Goal: Information Seeking & Learning: Understand process/instructions

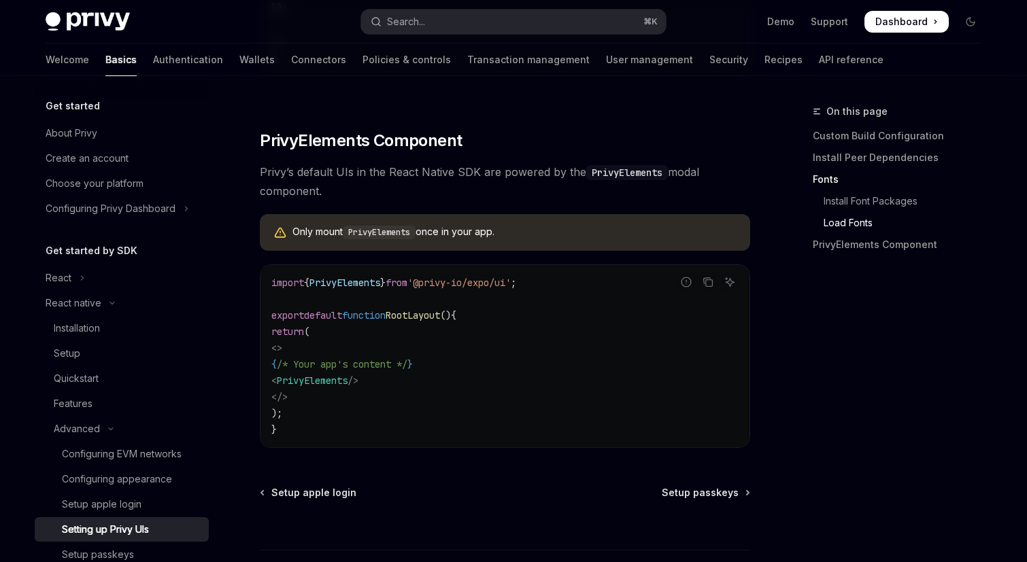
scroll to position [944, 0]
click at [84, 456] on div "Configuring EVM networks" at bounding box center [122, 454] width 120 height 16
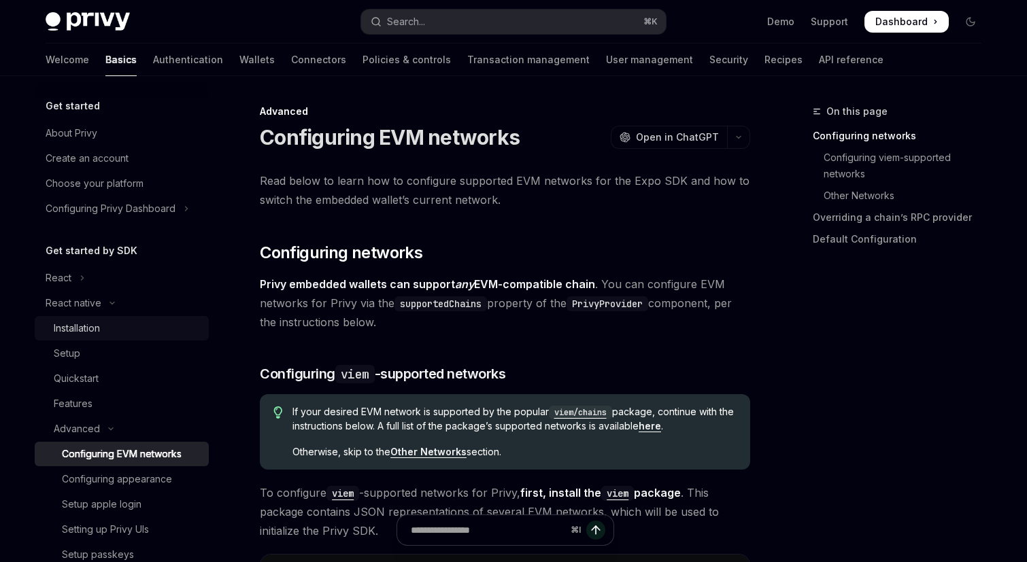
click at [74, 337] on link "Installation" at bounding box center [122, 328] width 174 height 24
type textarea "*"
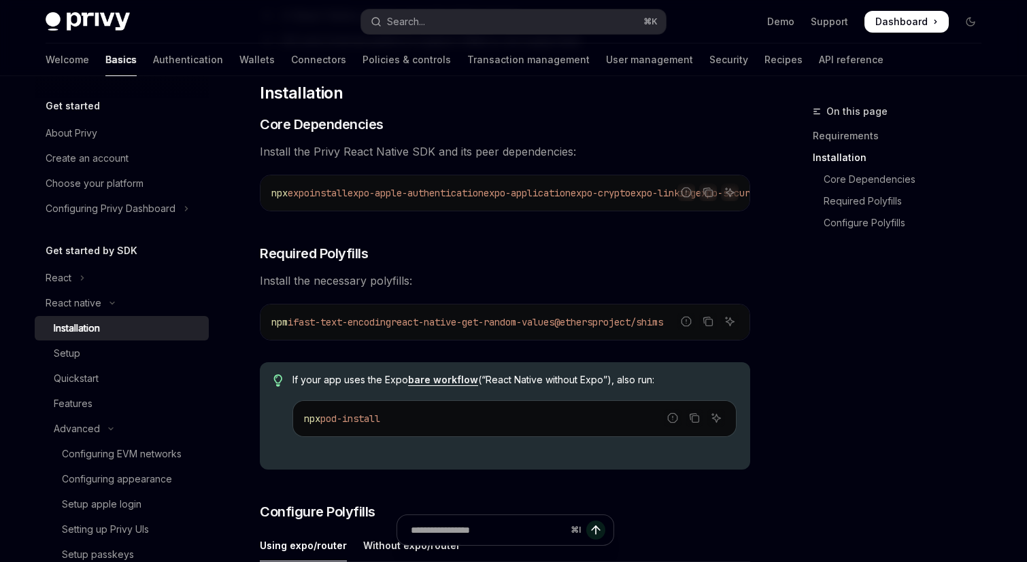
scroll to position [200, 0]
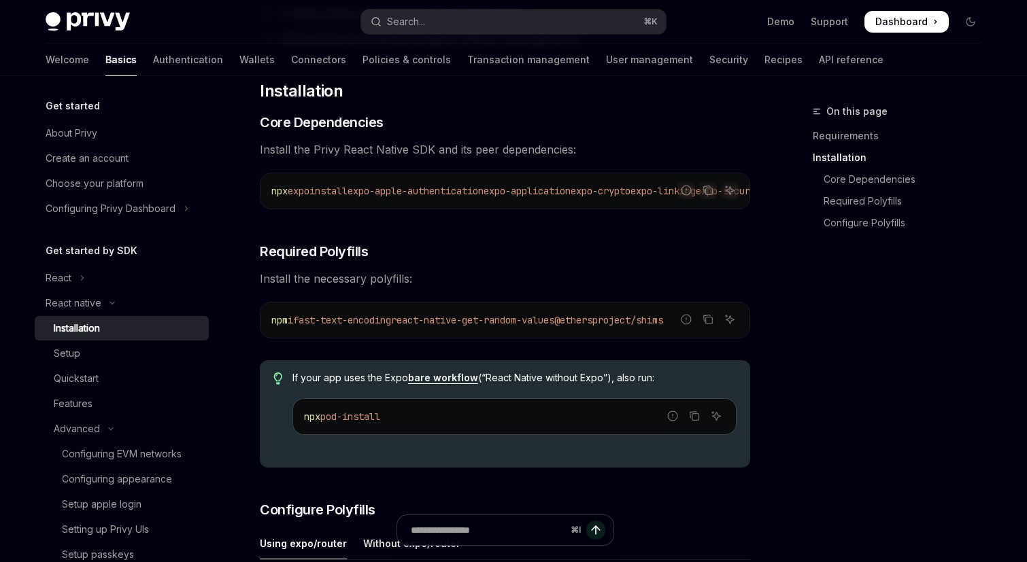
drag, startPoint x: 430, startPoint y: 331, endPoint x: 753, endPoint y: 331, distance: 323.1
click at [611, 287] on span "Install the necessary polyfills:" at bounding box center [505, 278] width 490 height 19
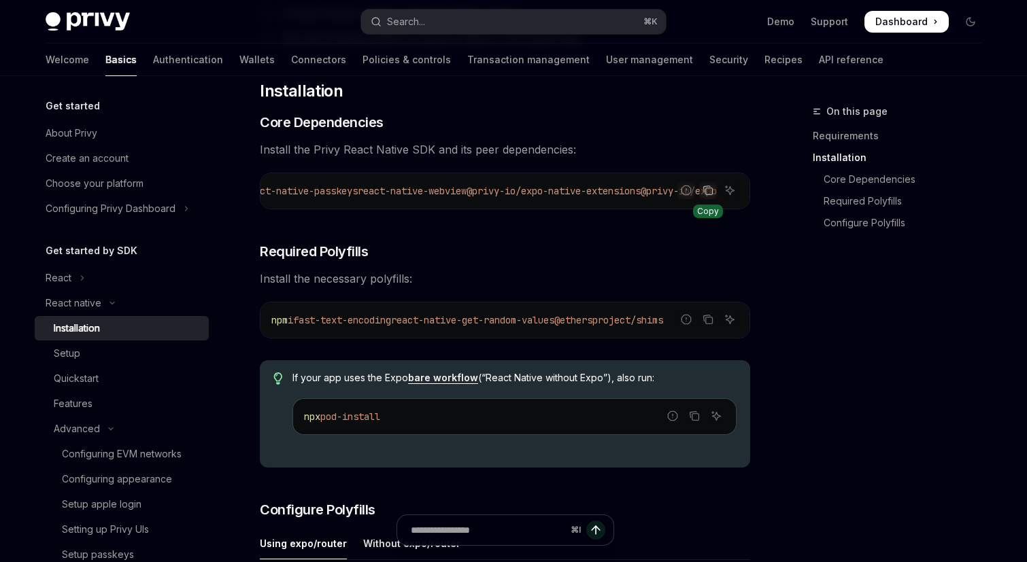
click at [711, 191] on icon "Copy the contents from the code block" at bounding box center [708, 190] width 11 height 11
click at [708, 192] on icon "Copy the contents from the code block" at bounding box center [708, 190] width 11 height 11
click at [707, 191] on icon "Copy the contents from the code block" at bounding box center [708, 190] width 11 height 11
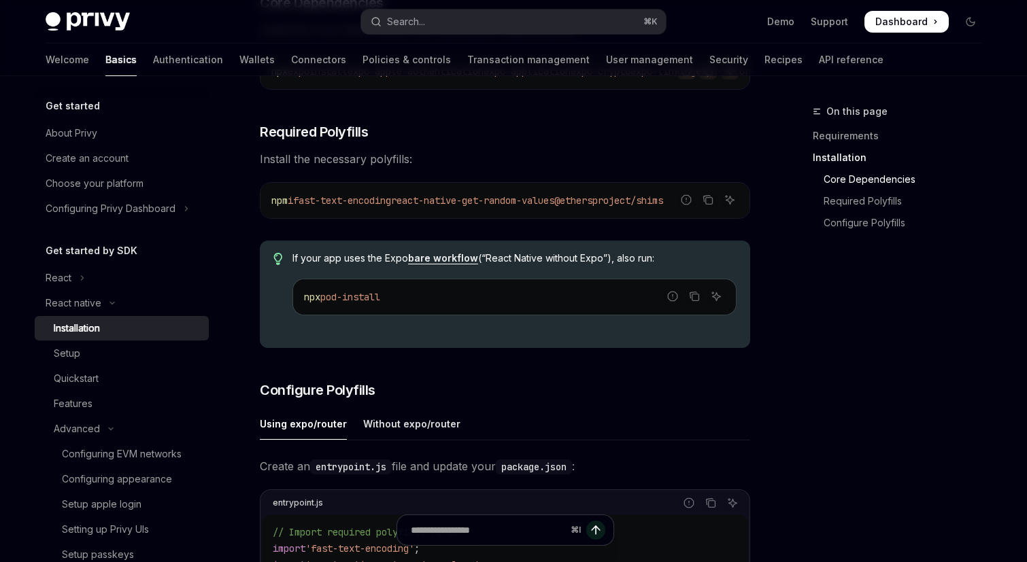
scroll to position [320, 0]
drag, startPoint x: 596, startPoint y: 260, endPoint x: 556, endPoint y: 262, distance: 40.2
click at [556, 262] on span "If your app uses the Expo bare workflow (“React Native without Expo”), also run:" at bounding box center [514, 258] width 444 height 14
click at [710, 205] on icon "Copy the contents from the code block" at bounding box center [708, 199] width 11 height 11
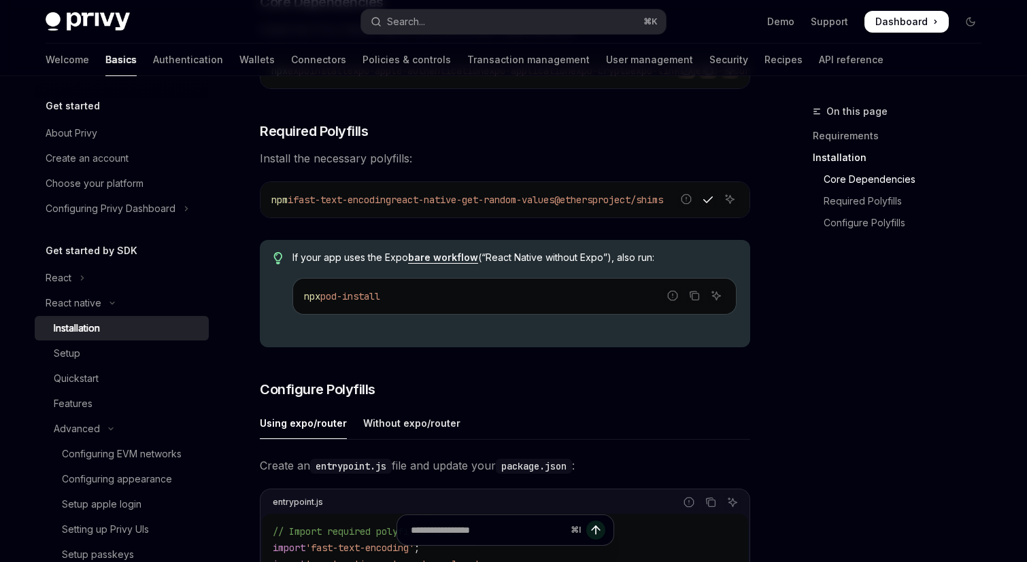
click at [520, 367] on div "​ Requirements A React Native project using the latest version iOS and Android …" at bounding box center [505, 463] width 490 height 1224
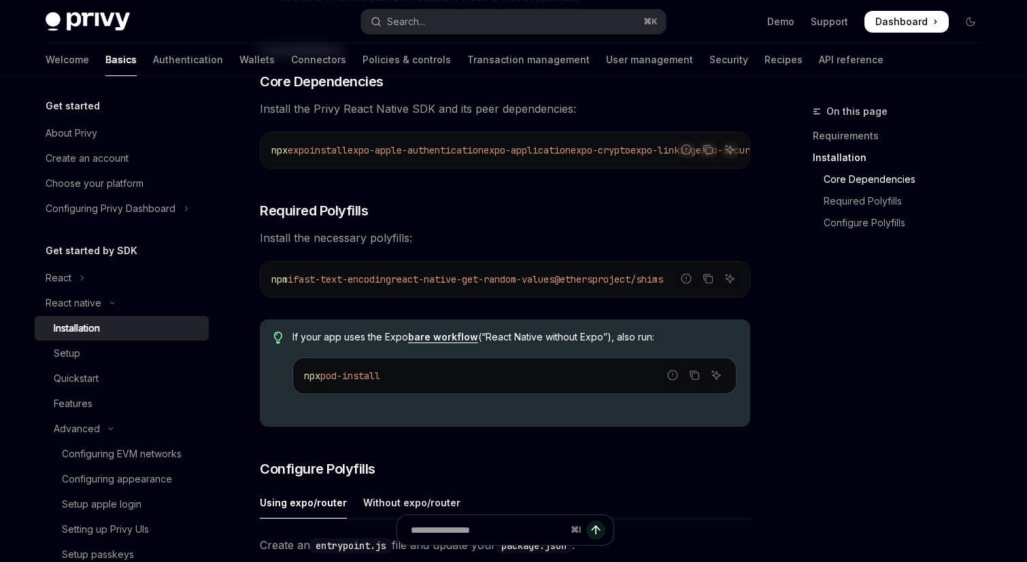
scroll to position [211, 0]
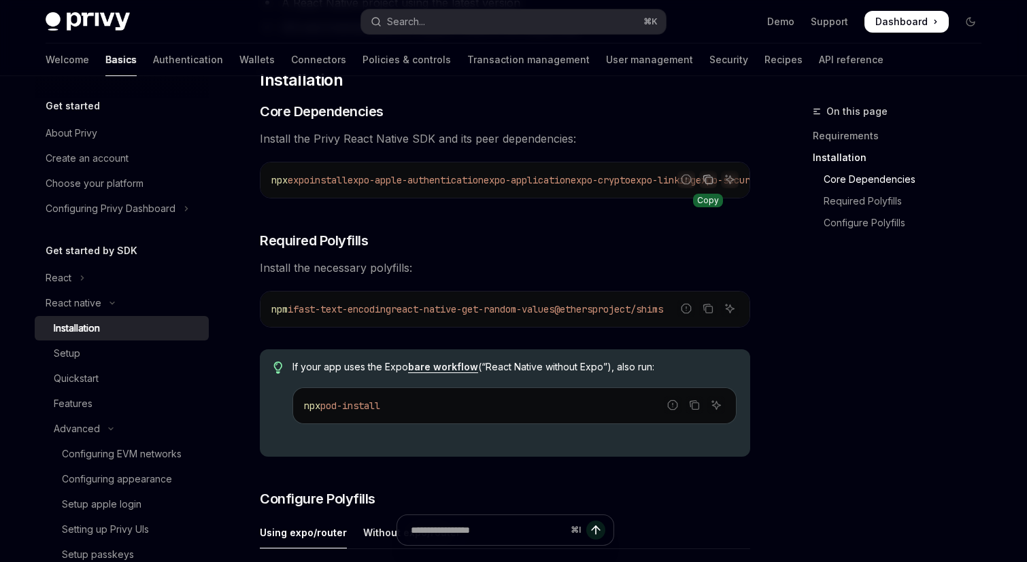
click at [711, 180] on icon "Copy the contents from the code block" at bounding box center [708, 179] width 11 height 11
click at [709, 314] on icon "Copy the contents from the code block" at bounding box center [709, 310] width 7 height 7
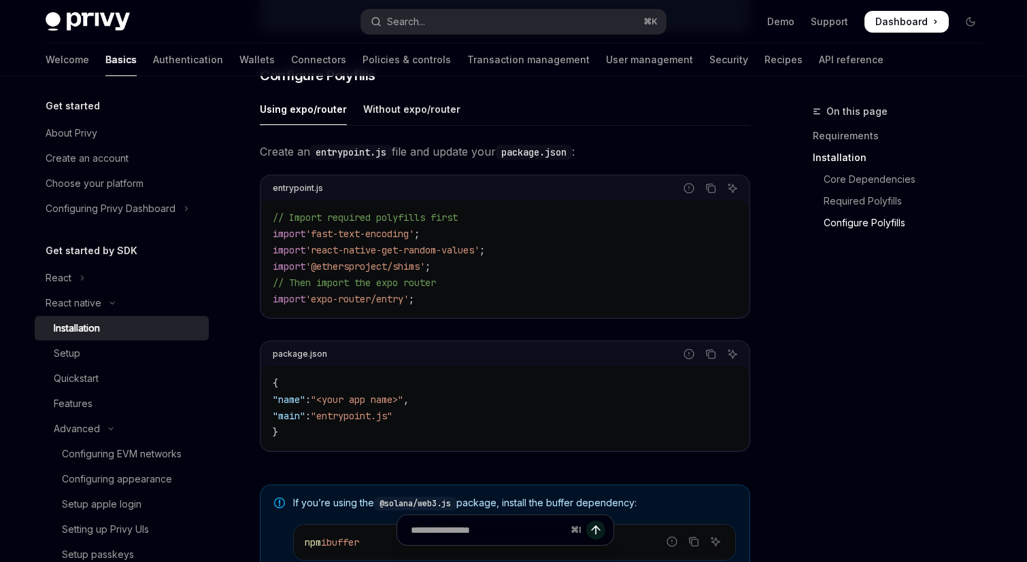
scroll to position [628, 0]
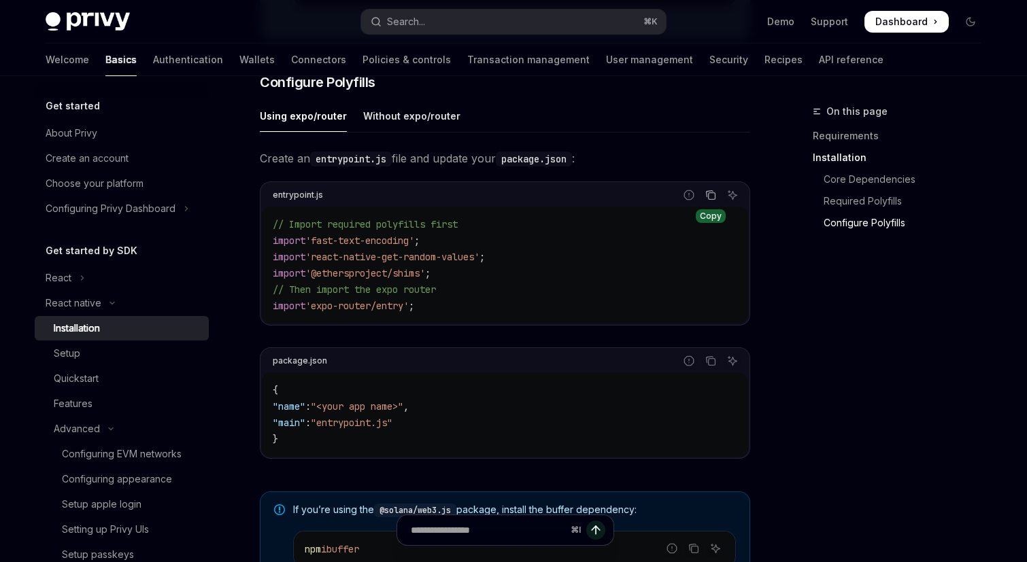
click at [713, 200] on icon "Copy the contents from the code block" at bounding box center [710, 195] width 11 height 11
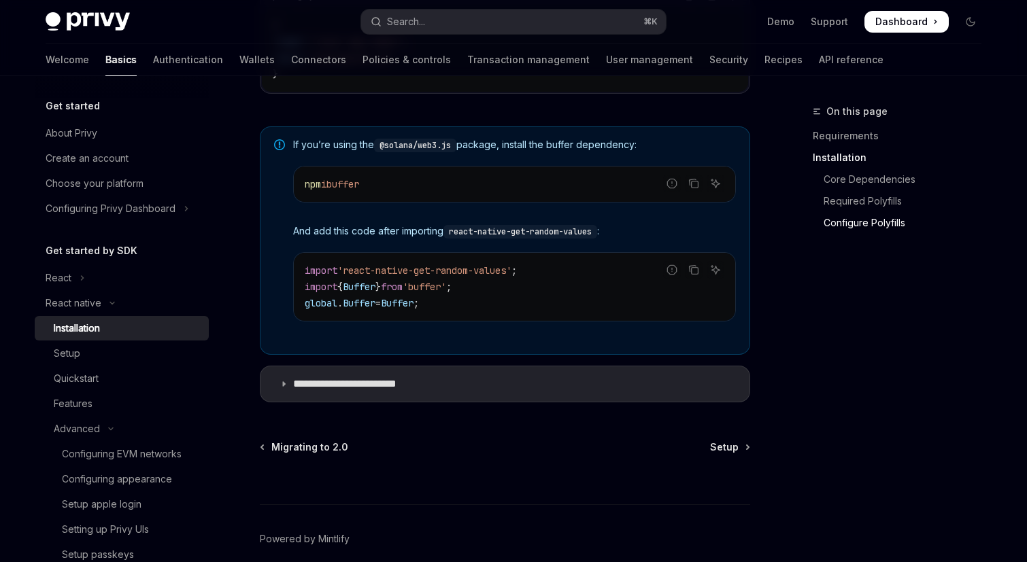
scroll to position [1020, 0]
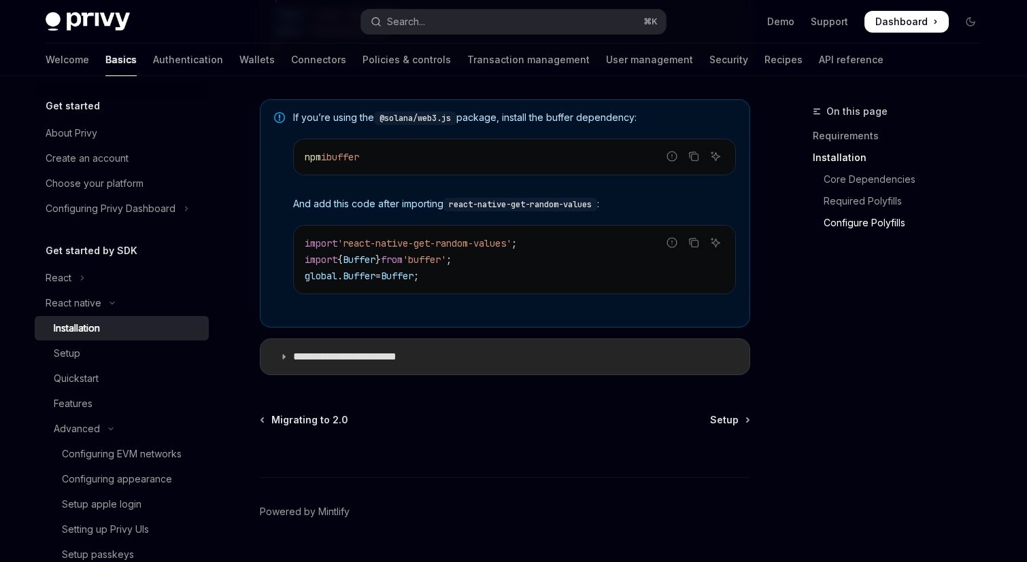
click at [299, 364] on p "**********" at bounding box center [358, 357] width 131 height 14
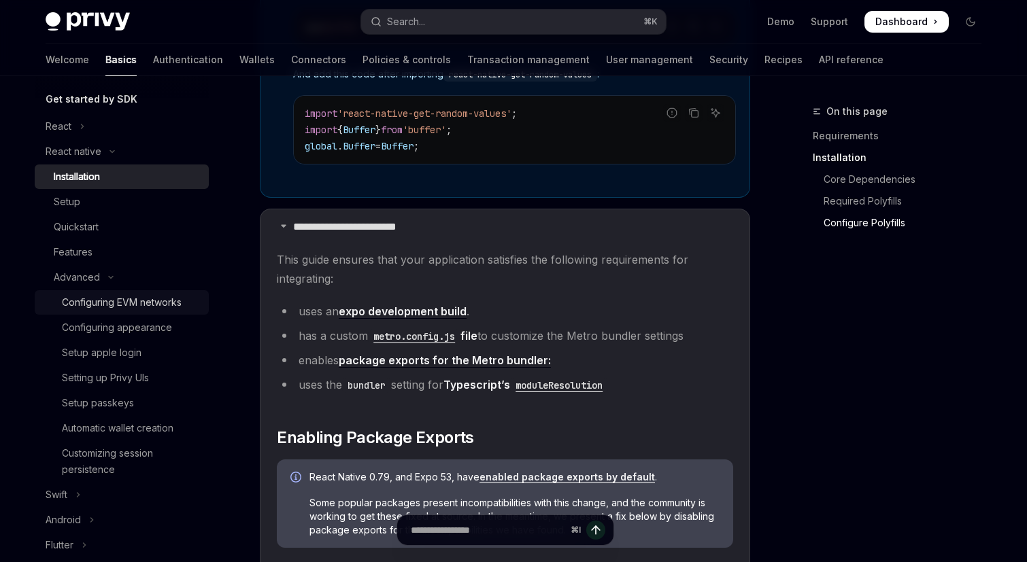
scroll to position [153, 0]
click at [141, 382] on div "Setting up Privy UIs" at bounding box center [105, 377] width 87 height 16
click at [120, 428] on div "Automatic wallet creation" at bounding box center [118, 427] width 112 height 16
click at [120, 386] on link "Setting up Privy UIs" at bounding box center [122, 377] width 174 height 24
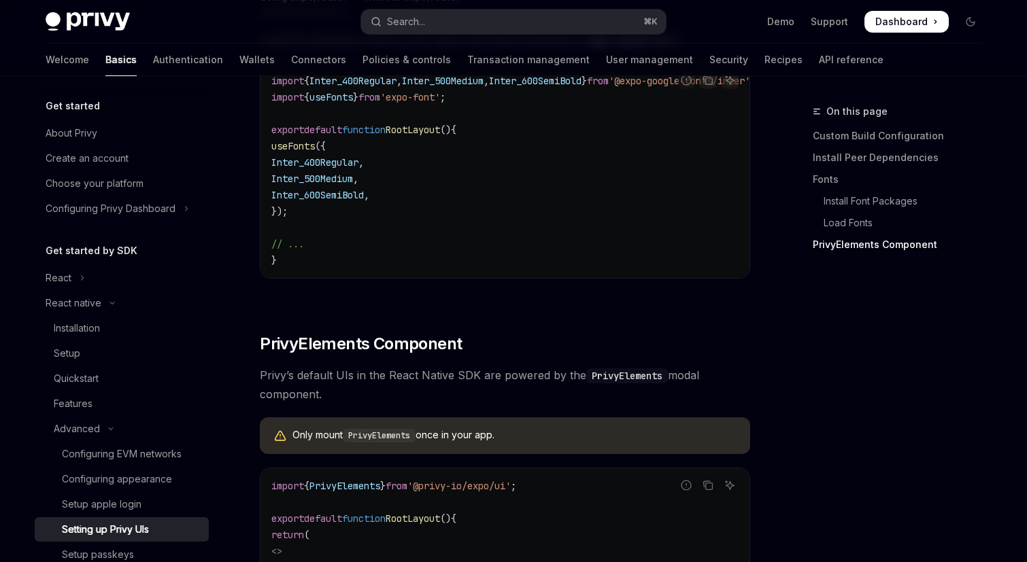
scroll to position [1060, 0]
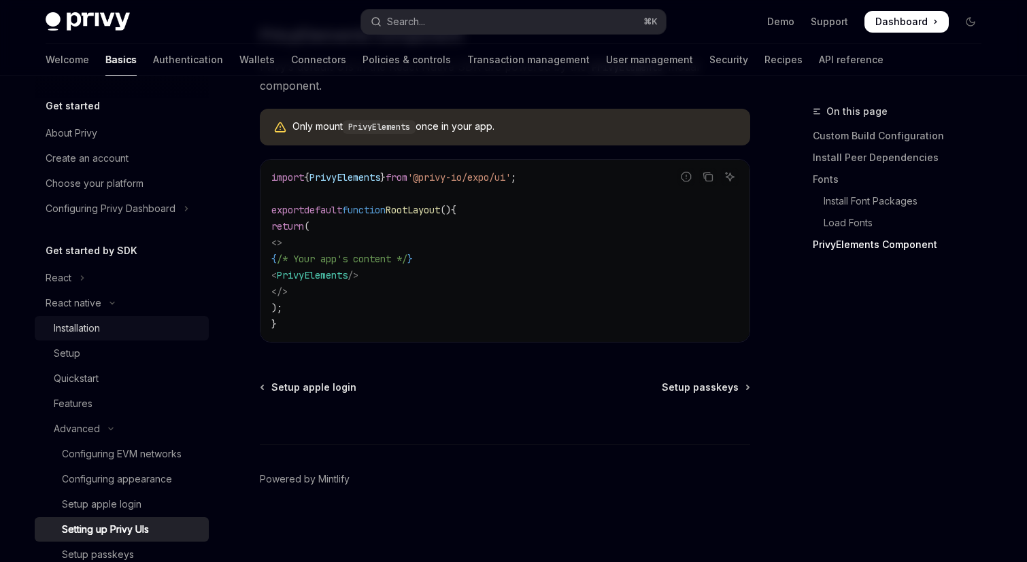
click at [115, 323] on div "Installation" at bounding box center [127, 328] width 147 height 16
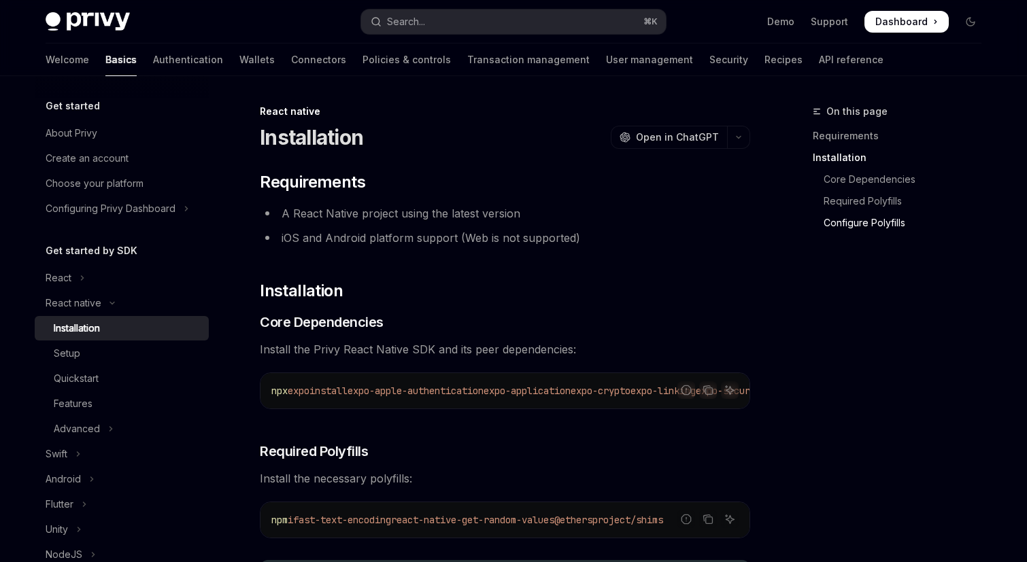
scroll to position [1058, 0]
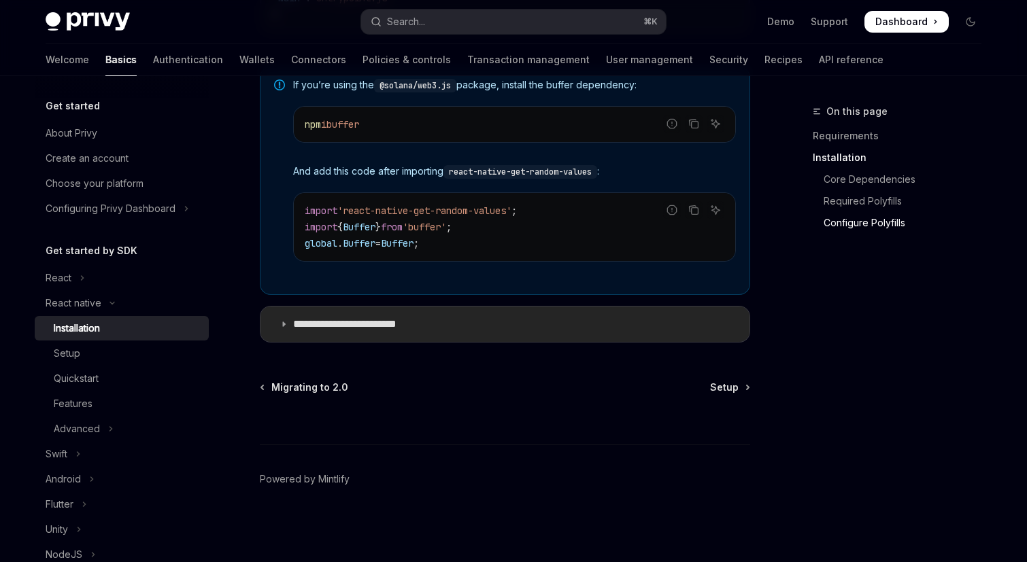
click at [530, 309] on summary "**********" at bounding box center [504, 324] width 489 height 35
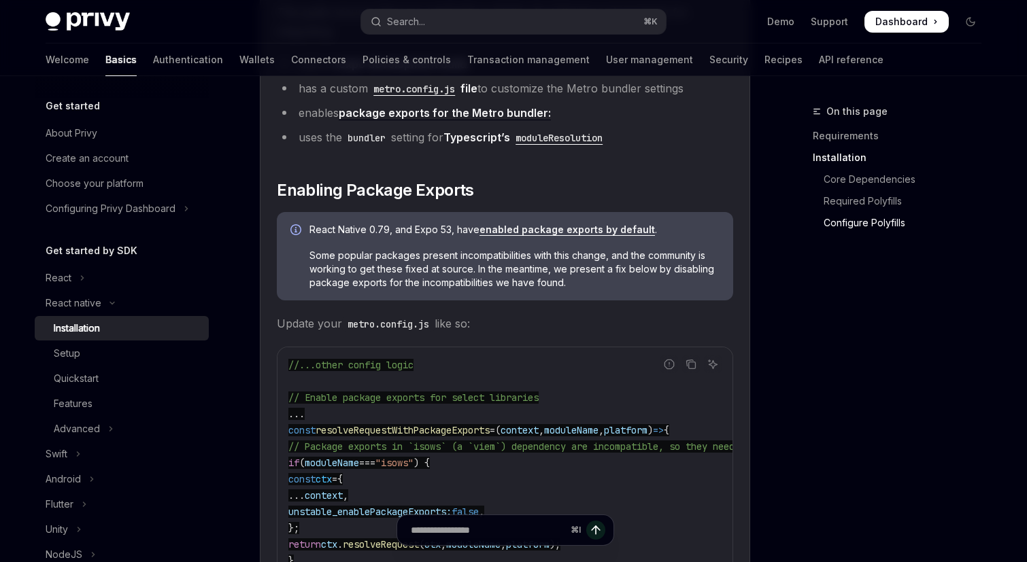
scroll to position [1404, 0]
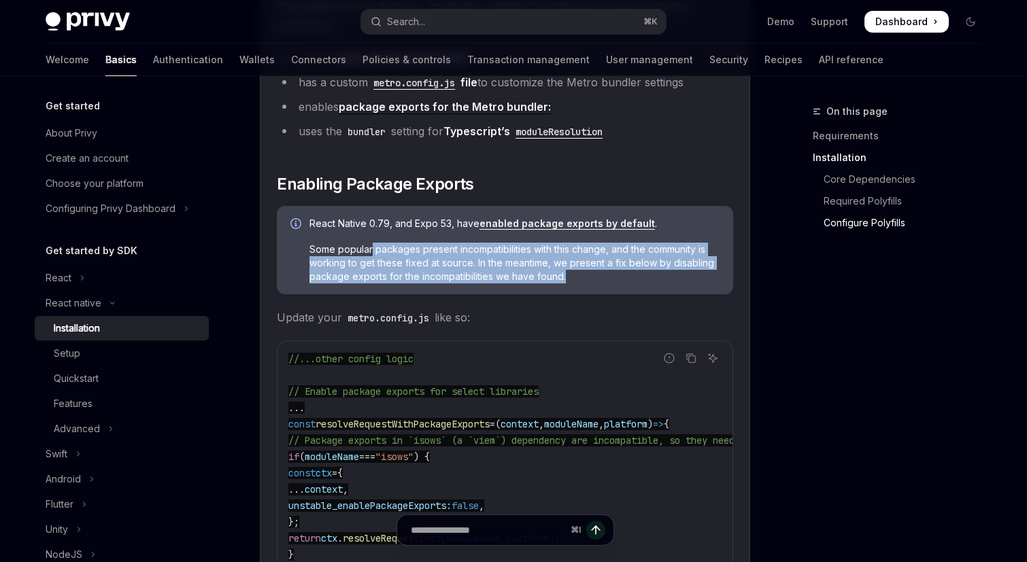
drag, startPoint x: 373, startPoint y: 257, endPoint x: 581, endPoint y: 284, distance: 209.8
click at [581, 284] on span "Some popular packages present incompatibilities with this change, and the commu…" at bounding box center [514, 263] width 410 height 41
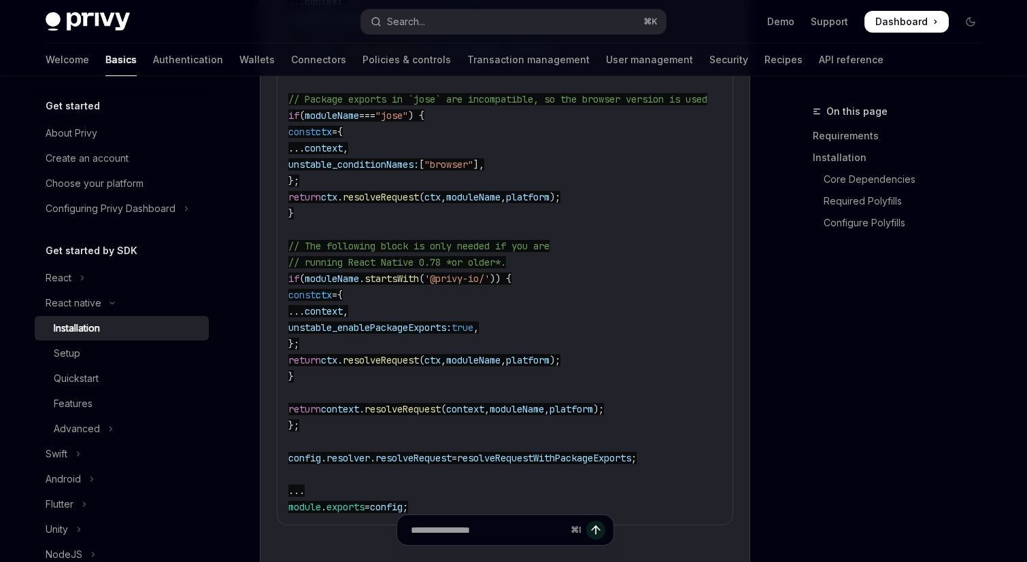
scroll to position [2040, 0]
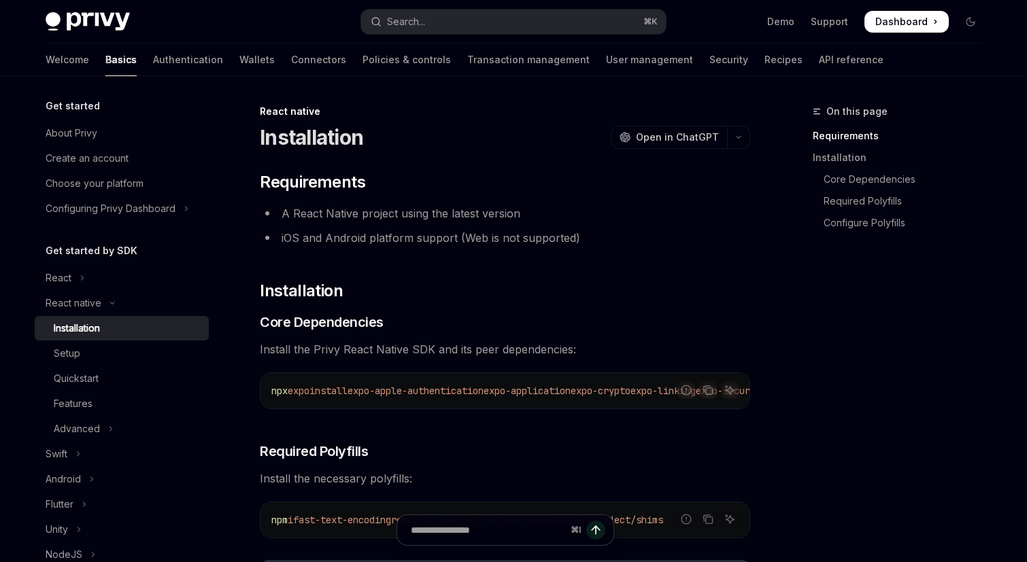
scroll to position [161, 0]
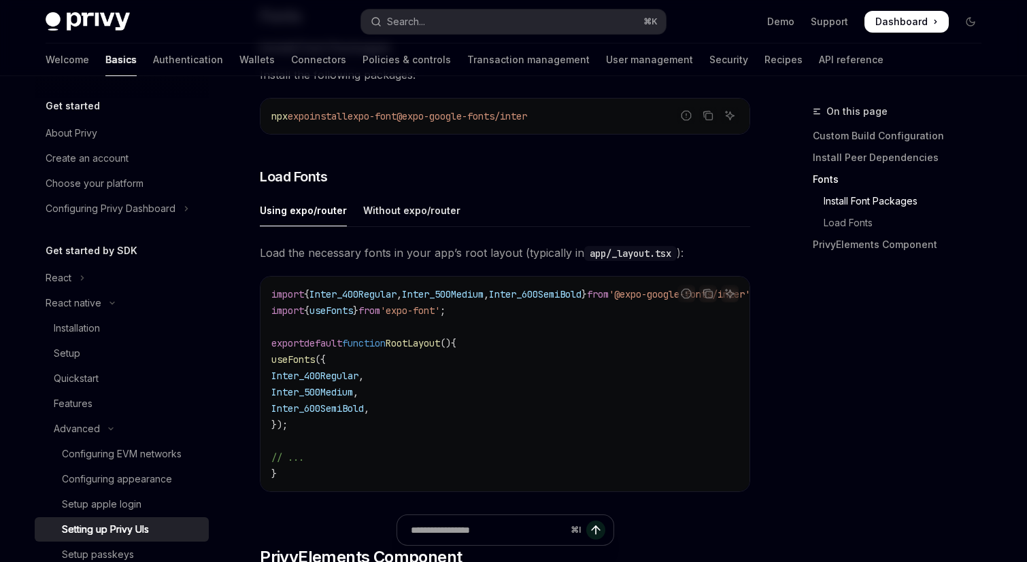
scroll to position [494, 0]
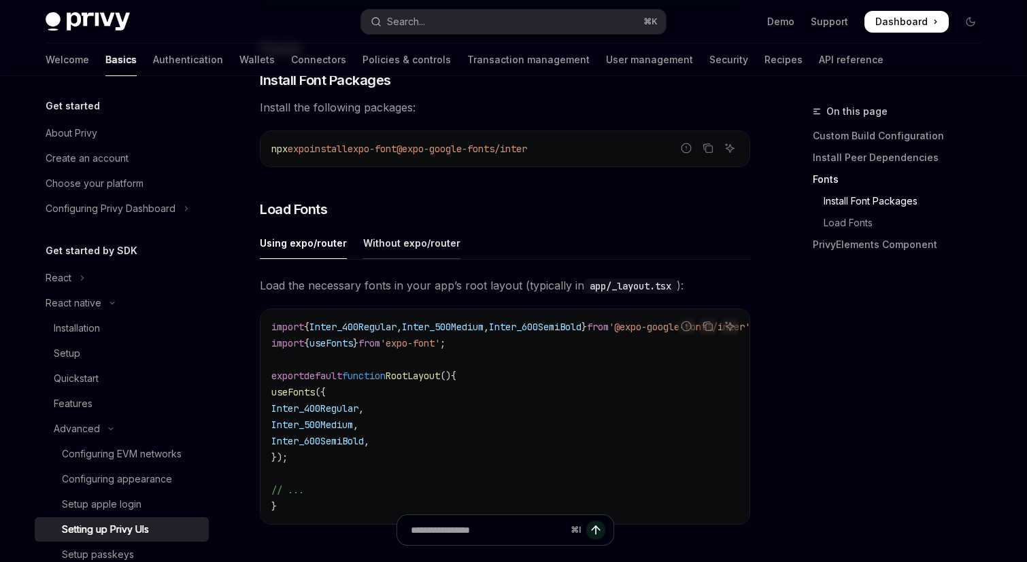
click at [405, 243] on div "Without expo/router" at bounding box center [411, 243] width 97 height 32
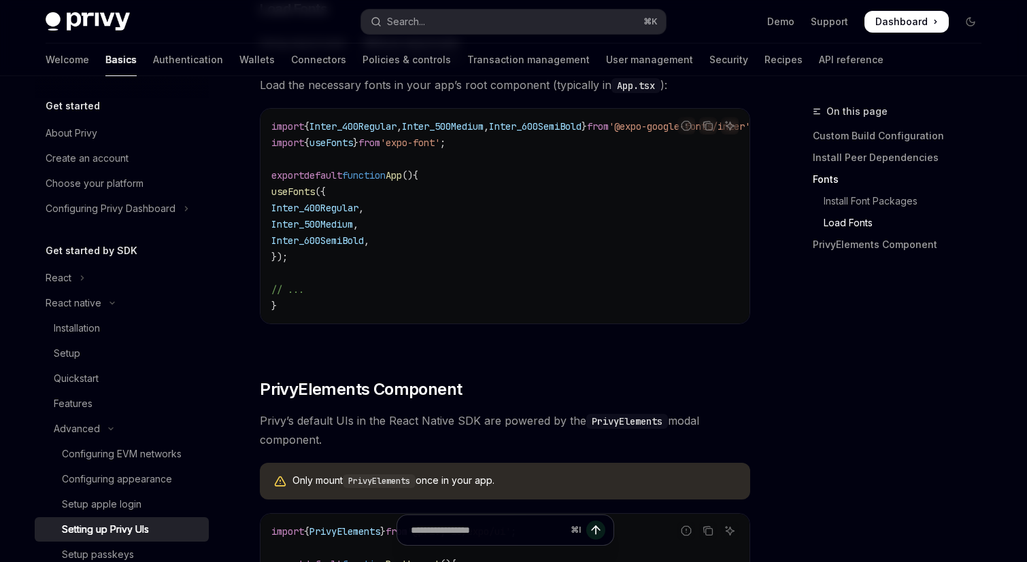
scroll to position [594, 0]
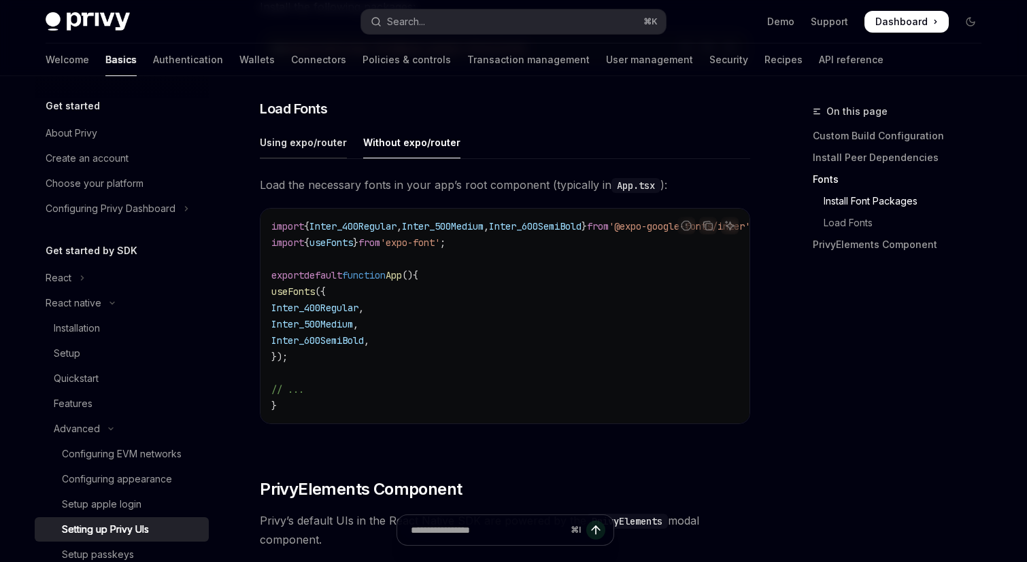
click at [312, 141] on div "Using expo/router" at bounding box center [303, 143] width 87 height 32
type textarea "*"
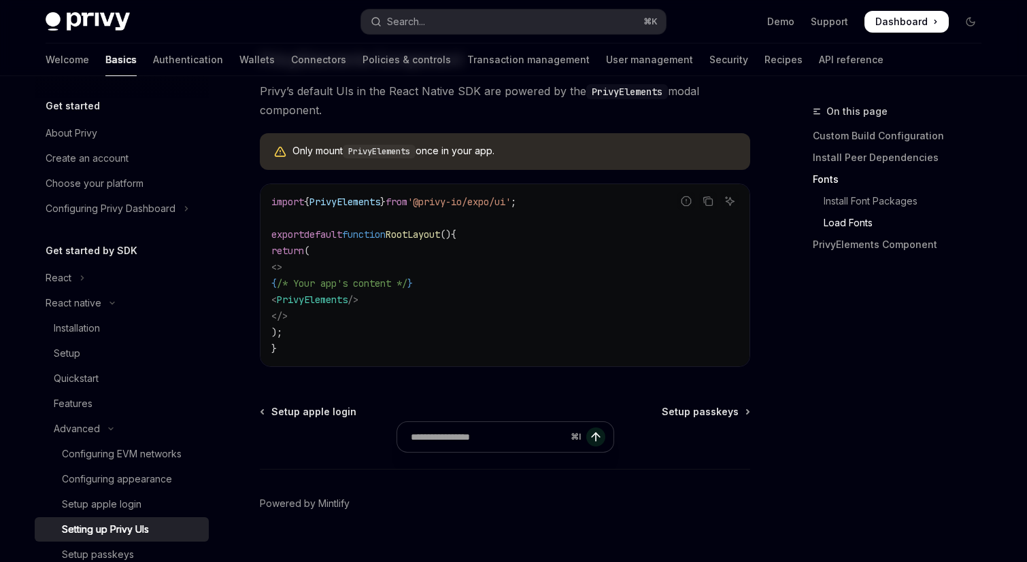
scroll to position [1060, 0]
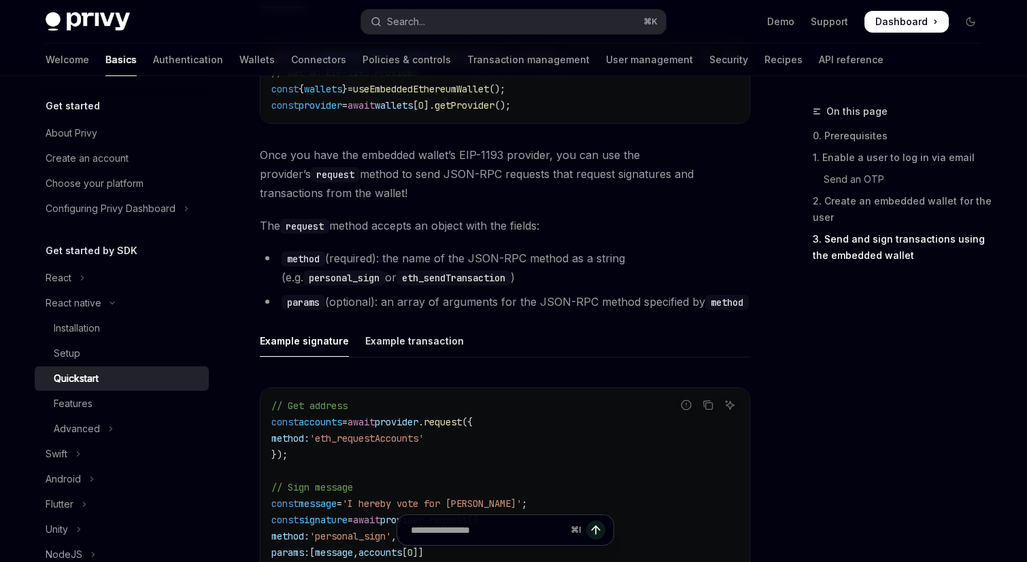
scroll to position [1847, 0]
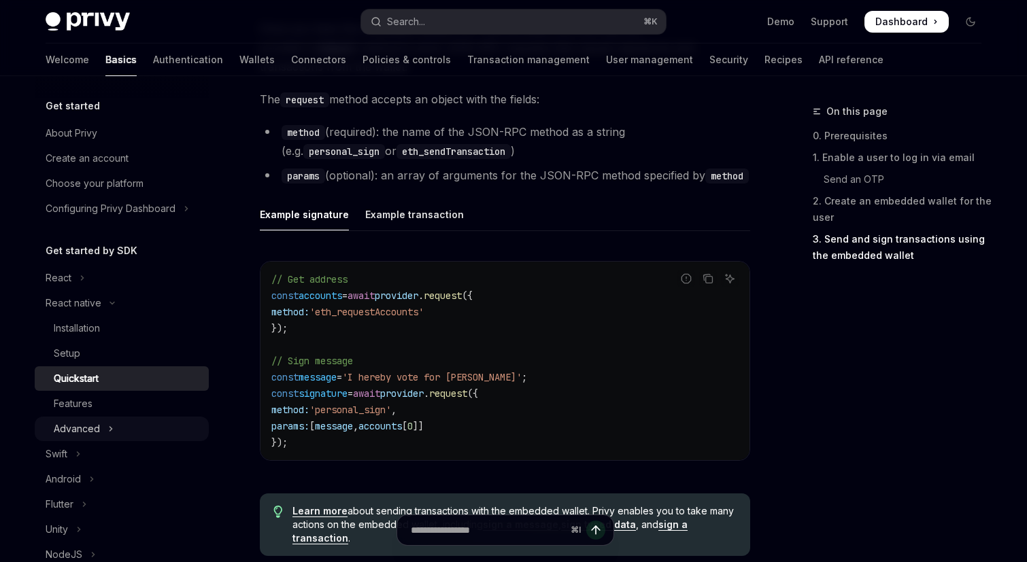
click at [108, 429] on icon "Toggle Advanced section" at bounding box center [110, 429] width 5 height 16
type textarea "*"
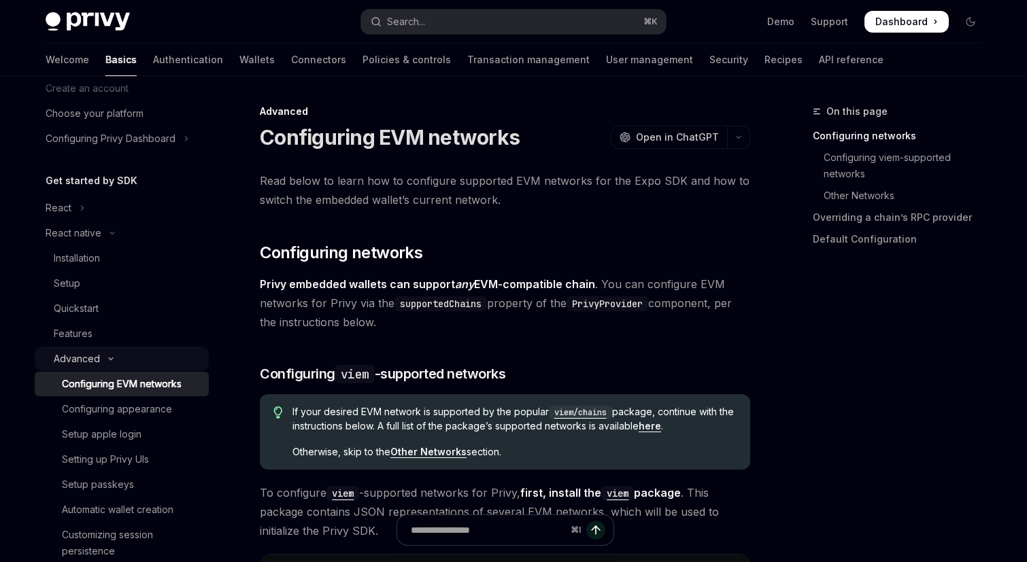
scroll to position [121, 0]
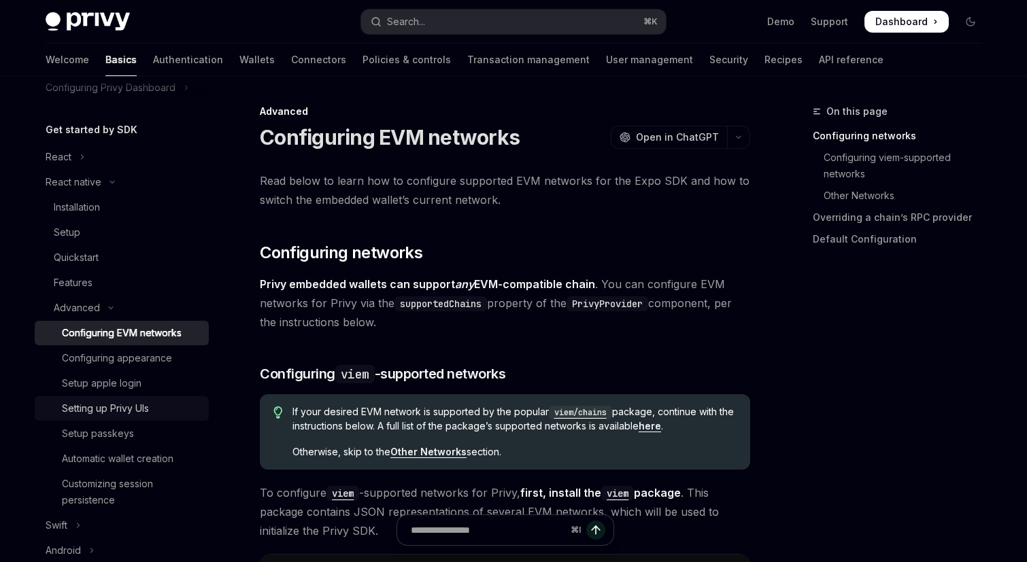
click at [149, 409] on div "Setting up Privy UIs" at bounding box center [105, 409] width 87 height 16
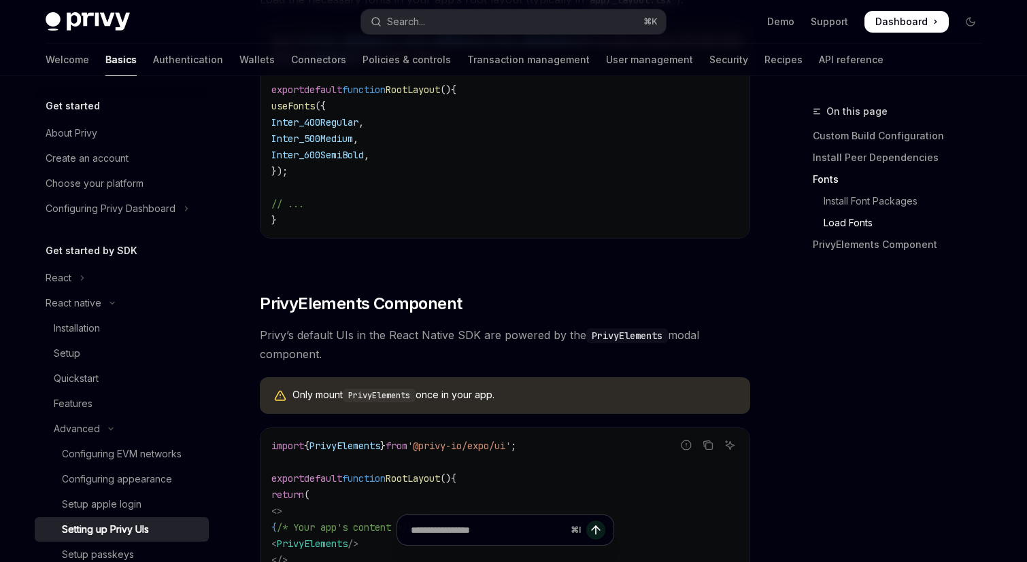
scroll to position [1047, 0]
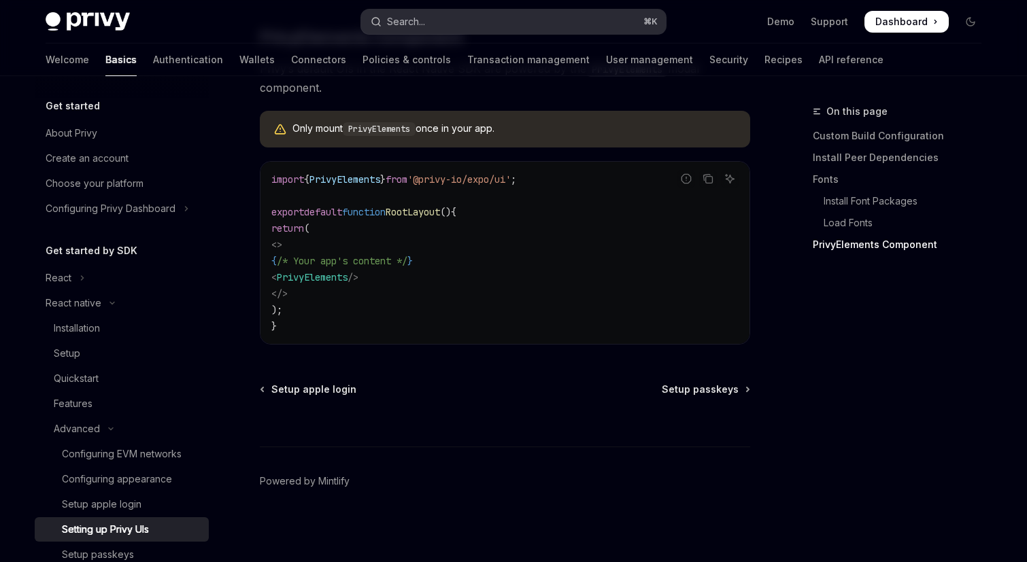
click at [397, 27] on div "Search..." at bounding box center [406, 22] width 38 height 16
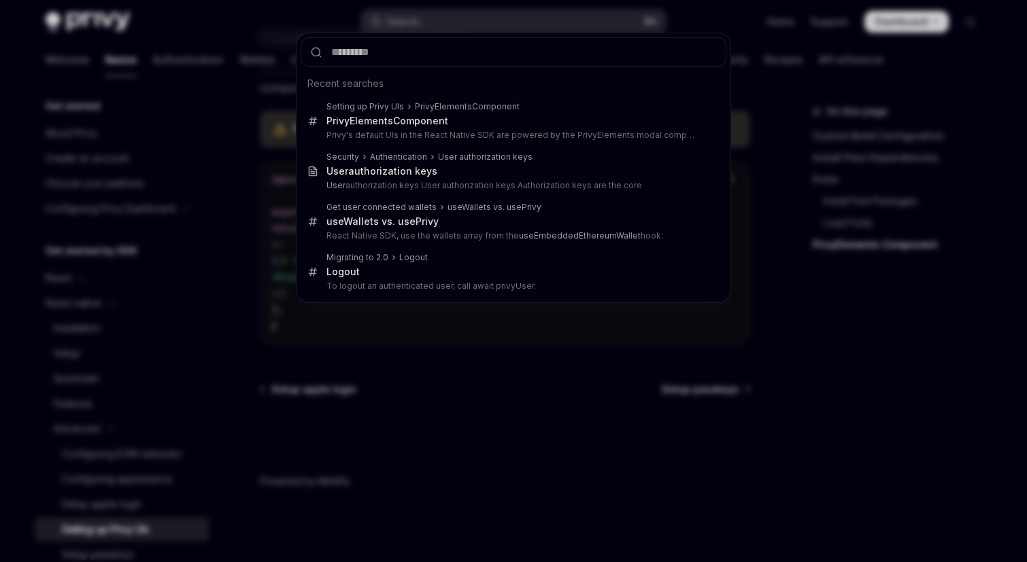
type input "********"
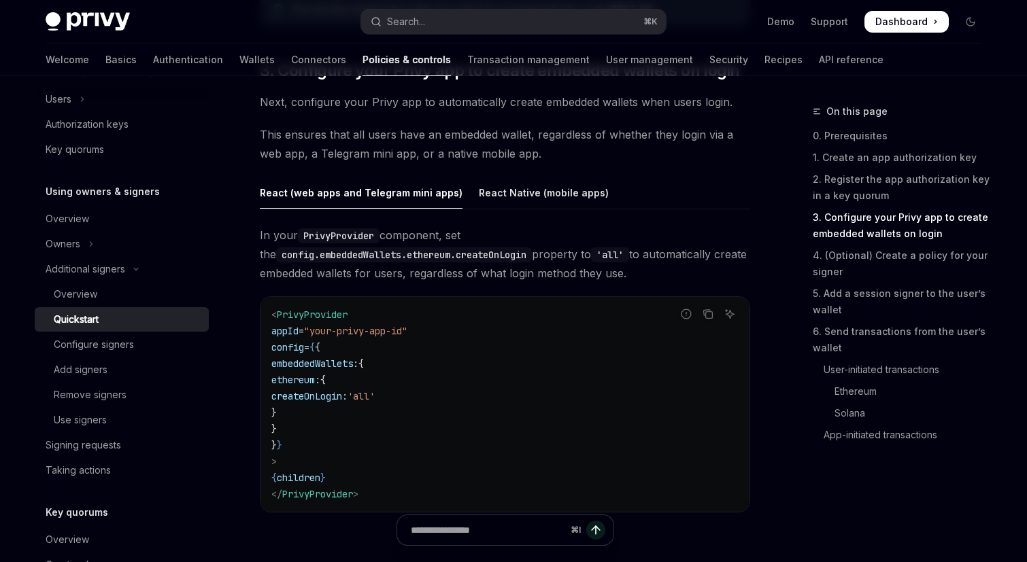
scroll to position [1321, 0]
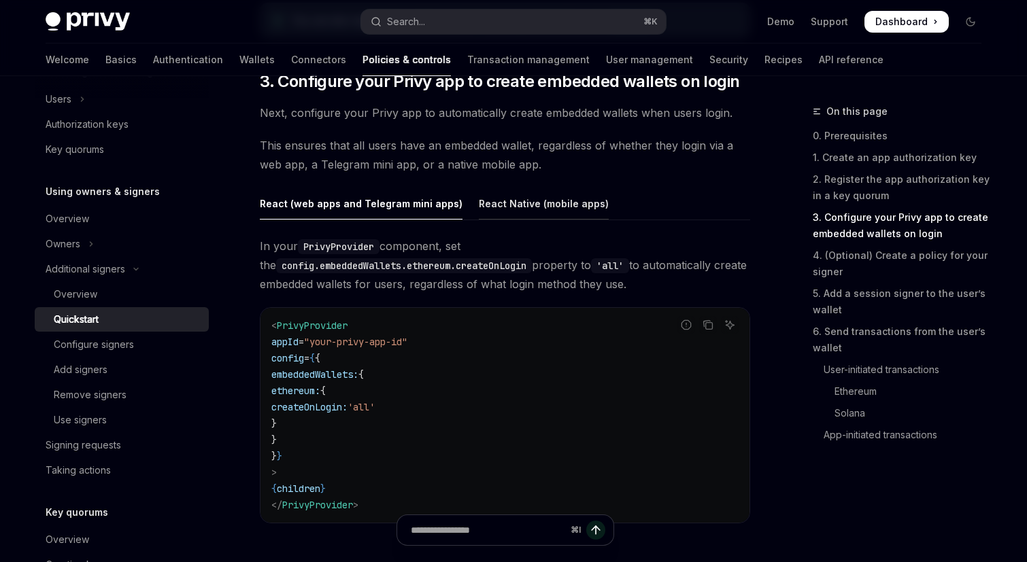
click at [523, 209] on div "React Native (mobile apps)" at bounding box center [544, 204] width 130 height 32
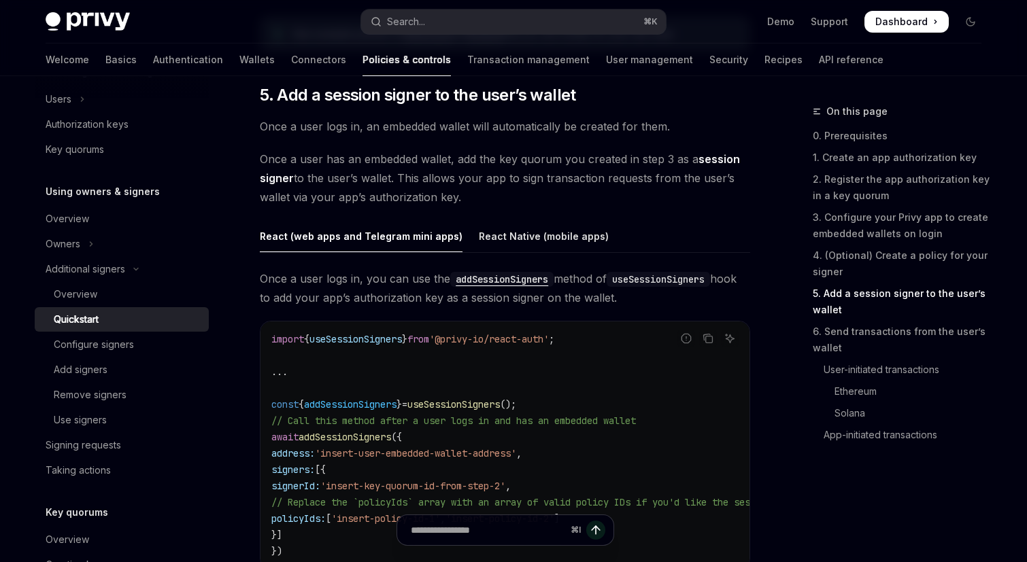
scroll to position [2100, 0]
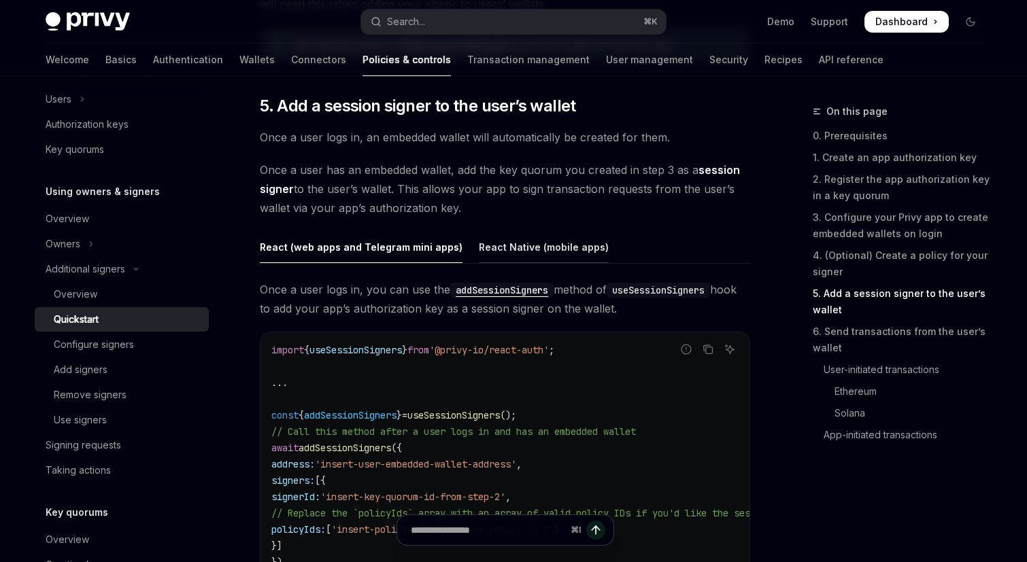
click at [520, 253] on div "React Native (mobile apps)" at bounding box center [544, 247] width 130 height 32
type textarea "*"
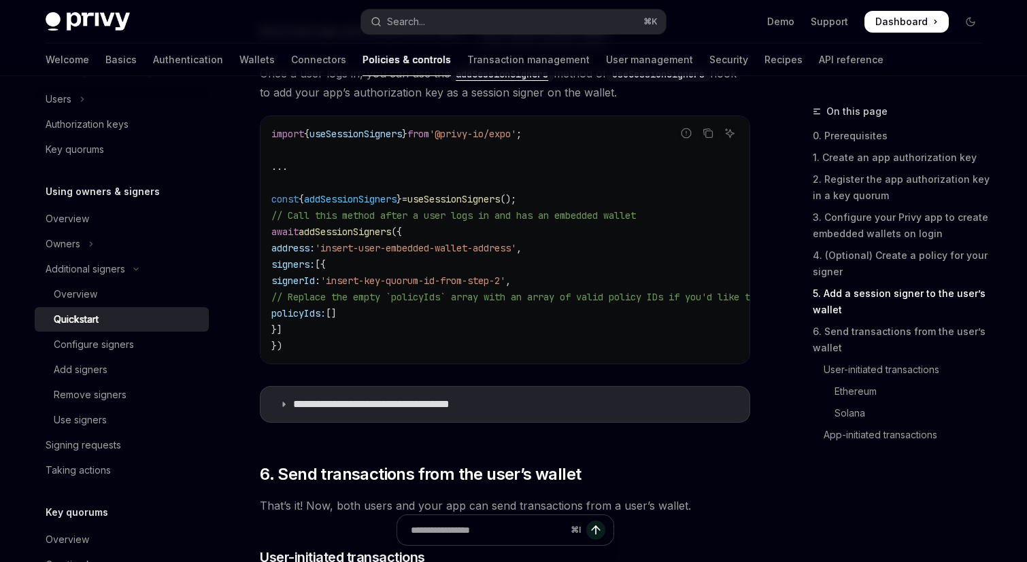
scroll to position [2293, 0]
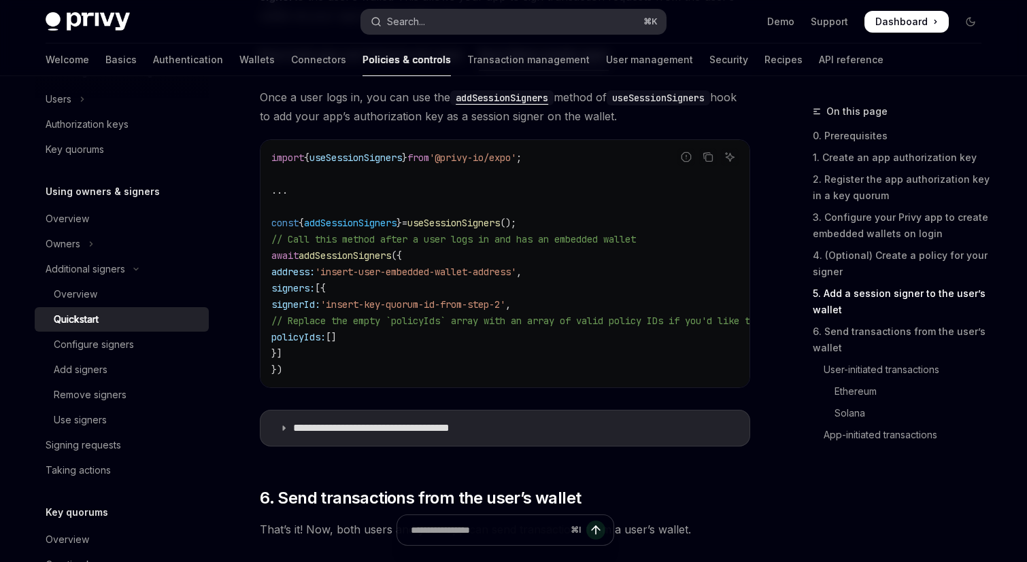
click at [451, 25] on button "Search... ⌘ K" at bounding box center [513, 22] width 305 height 24
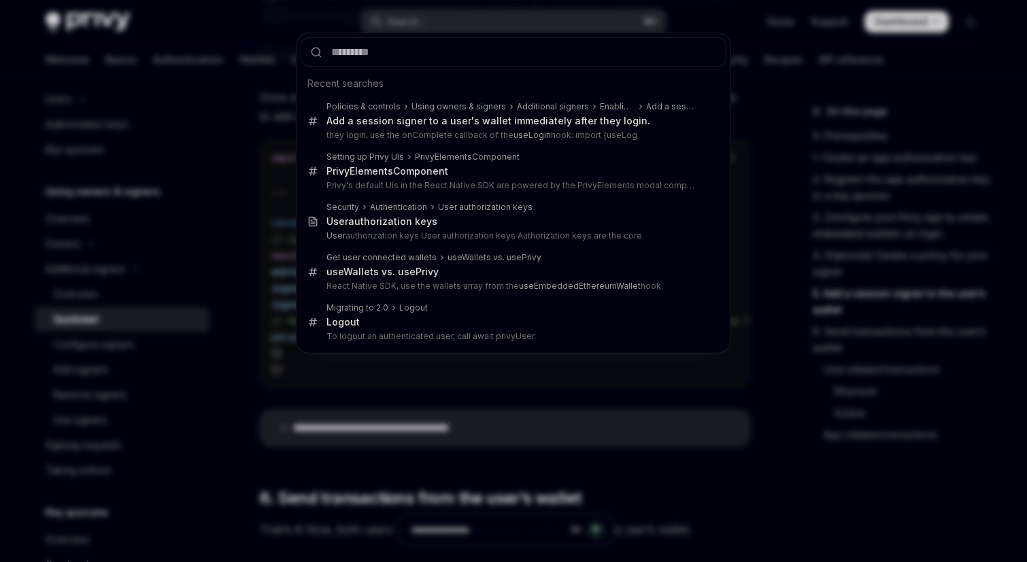
type input "**********"
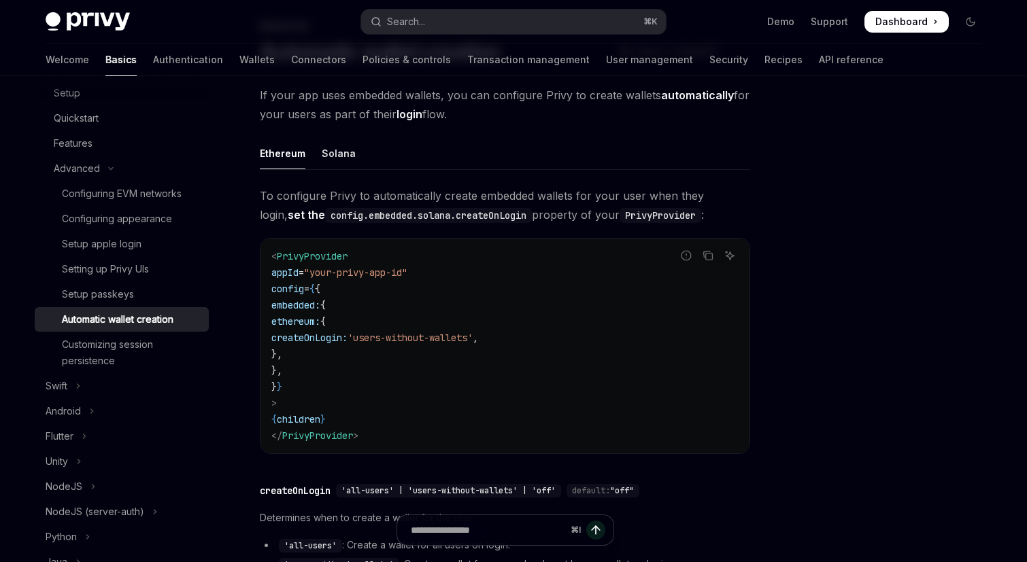
scroll to position [87, 0]
click at [556, 194] on span "To configure Privy to automatically create embedded wallets for your user when …" at bounding box center [505, 204] width 490 height 38
